Goal: Information Seeking & Learning: Check status

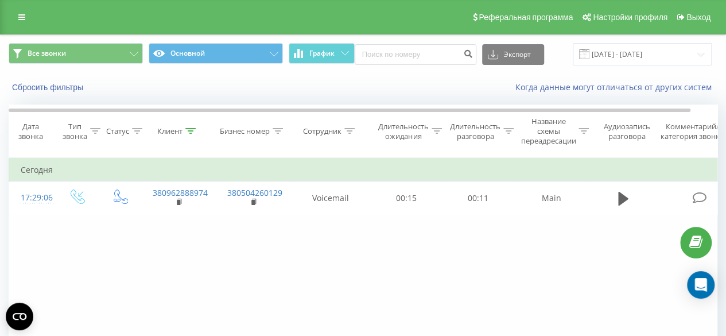
click at [190, 137] on th "Клиент" at bounding box center [178, 131] width 75 height 52
click at [188, 131] on icon at bounding box center [190, 131] width 10 height 6
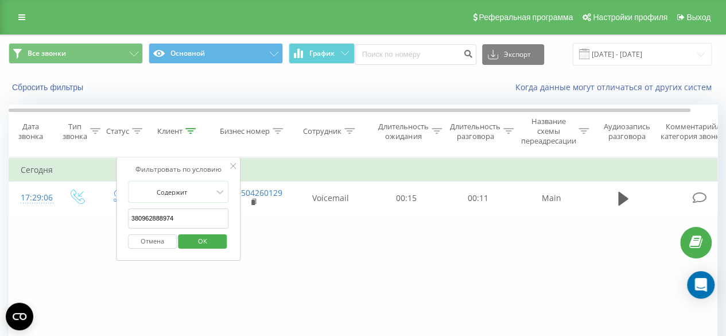
drag, startPoint x: 180, startPoint y: 213, endPoint x: 95, endPoint y: 219, distance: 85.2
click at [95, 219] on div "Фильтровать по условию Равно Введите значение Отмена OK Фильтровать по условию …" at bounding box center [363, 286] width 709 height 258
click at [218, 241] on button "OK" at bounding box center [203, 241] width 49 height 14
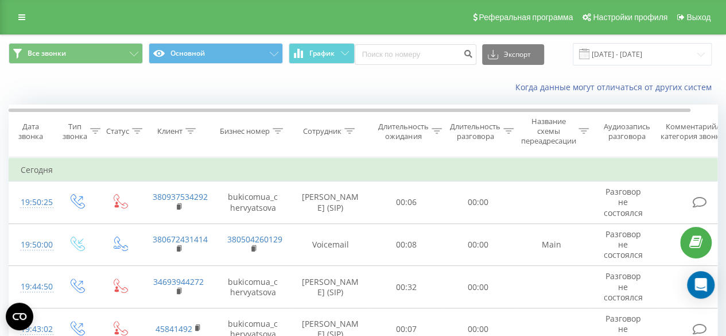
click at [347, 123] on th "Сотрудник" at bounding box center [331, 131] width 80 height 52
click at [344, 131] on icon at bounding box center [349, 131] width 10 height 6
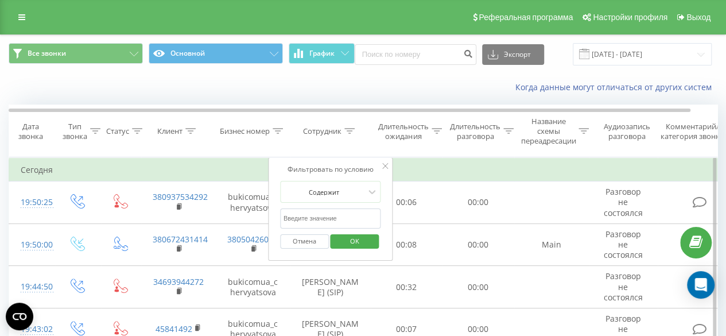
click at [311, 214] on input "text" at bounding box center [330, 218] width 101 height 20
type input "[PERSON_NAME]"
click at [347, 238] on span "OK" at bounding box center [355, 241] width 32 height 18
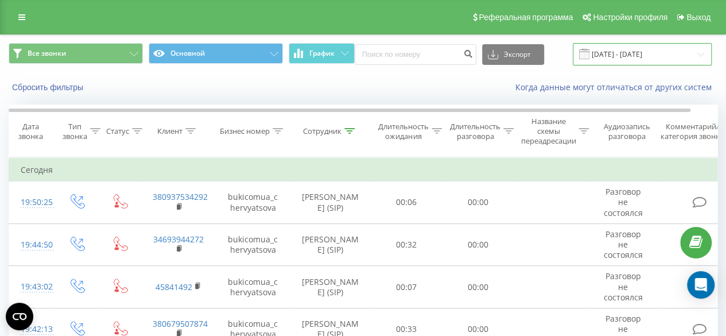
click at [640, 55] on input "[DATE] - [DATE]" at bounding box center [642, 54] width 139 height 22
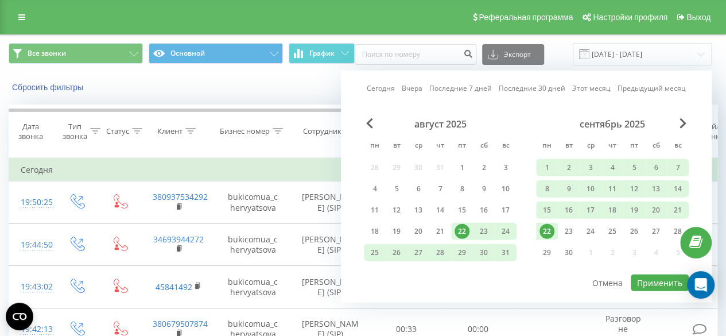
click at [545, 229] on div "22" at bounding box center [547, 231] width 15 height 15
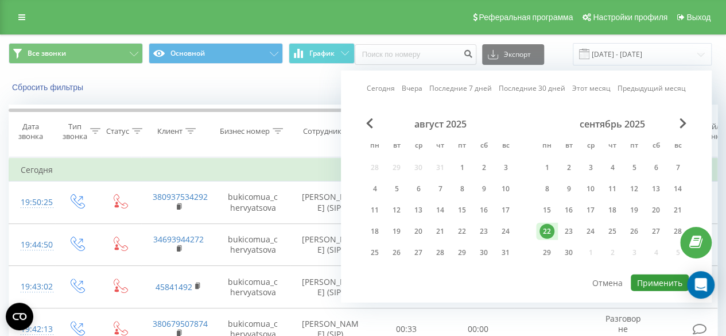
click at [638, 275] on button "Применить" at bounding box center [660, 282] width 58 height 17
type input "[DATE] - [DATE]"
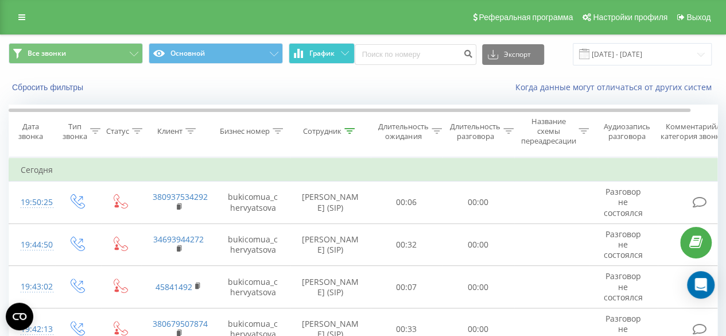
click at [319, 56] on span "График" at bounding box center [321, 53] width 25 height 8
